Goal: Ask a question

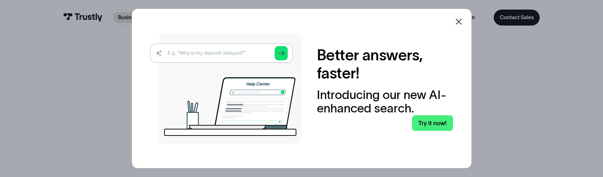
click at [220, 54] on img at bounding box center [226, 88] width 152 height 110
click at [195, 55] on img at bounding box center [226, 88] width 152 height 110
click at [235, 48] on img at bounding box center [226, 88] width 152 height 110
click at [178, 54] on img at bounding box center [226, 88] width 152 height 110
click at [459, 24] on icon at bounding box center [459, 22] width 6 height 6
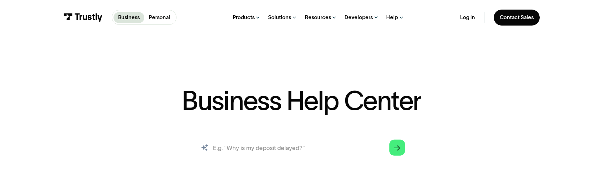
click at [250, 152] on input "search" at bounding box center [301, 147] width 219 height 24
type input "Card plugin"
